Goal: Task Accomplishment & Management: Manage account settings

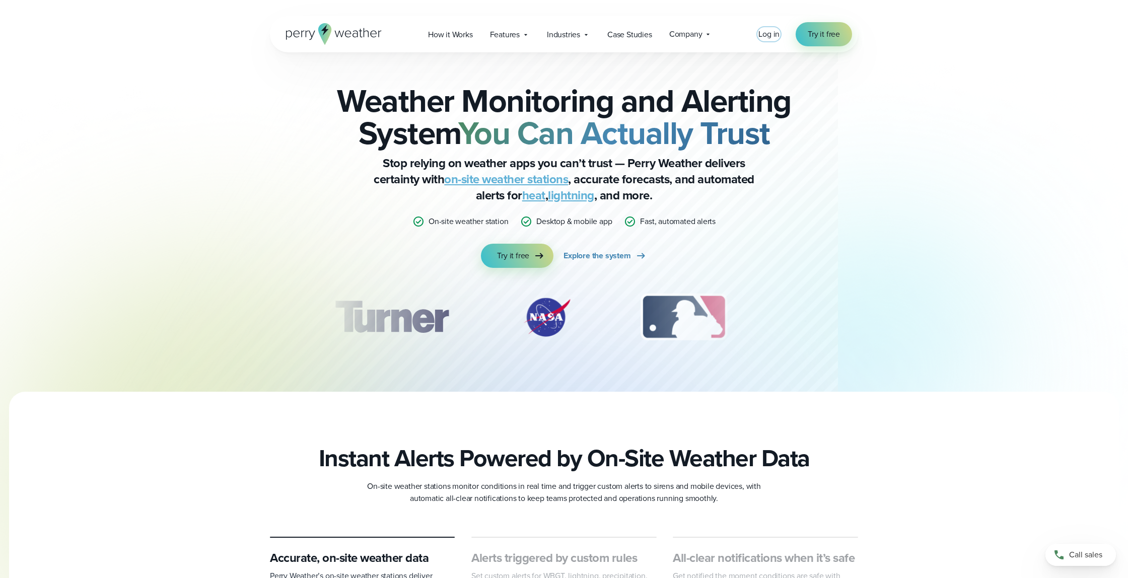
click at [774, 34] on span "Log in" at bounding box center [769, 34] width 21 height 12
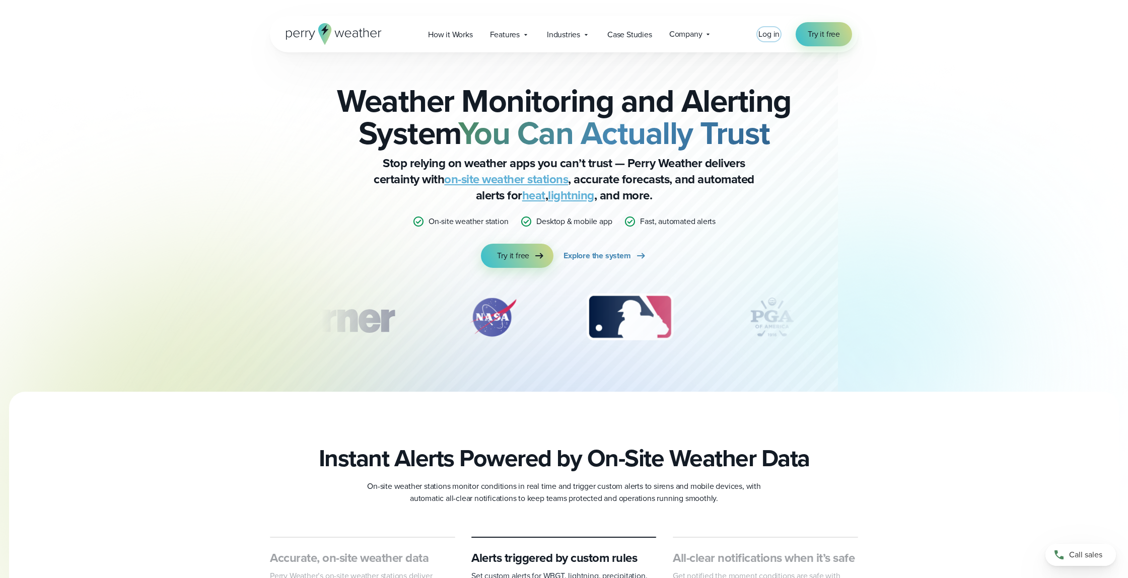
click at [767, 35] on span "Log in" at bounding box center [769, 34] width 21 height 12
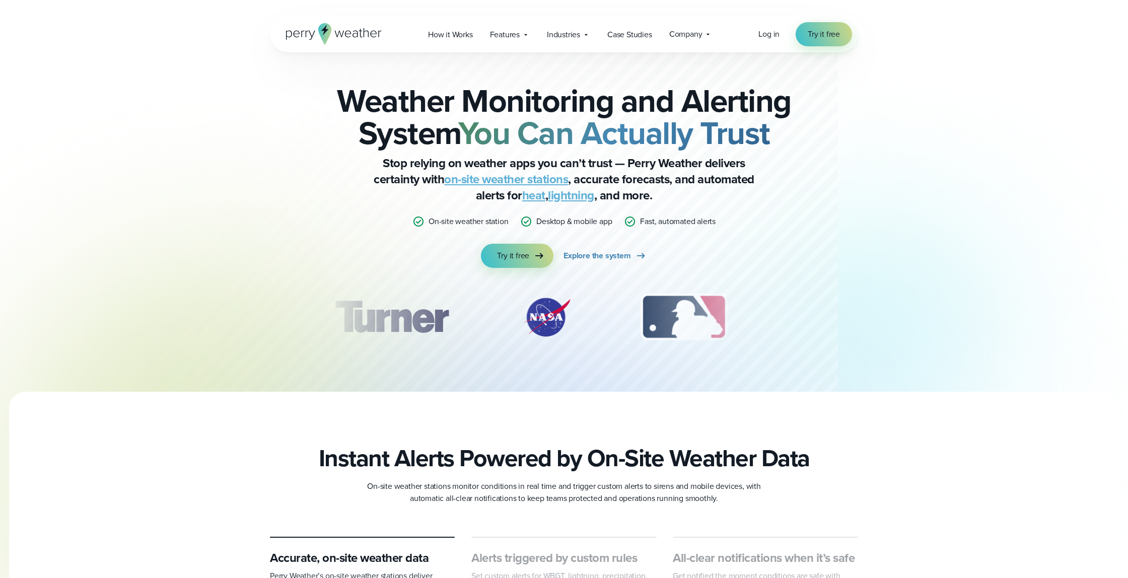
click at [760, 42] on div "Log in Try it free" at bounding box center [806, 34] width 94 height 24
click at [772, 38] on span "Log in" at bounding box center [769, 34] width 21 height 12
